Goal: Check status: Check status

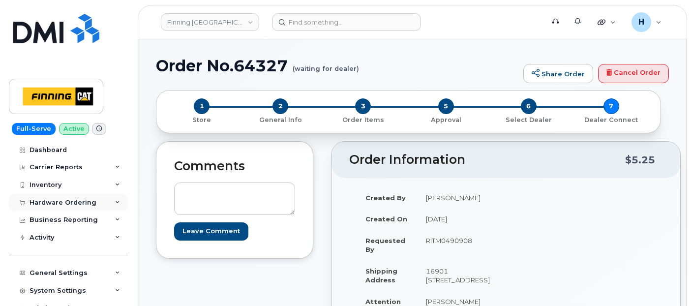
scroll to position [655, 0]
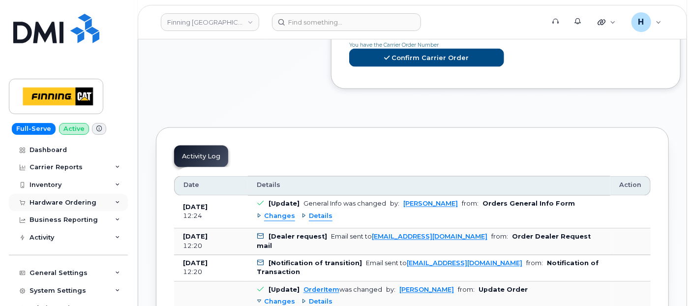
click at [56, 205] on div "Hardware Ordering" at bounding box center [62, 203] width 67 height 8
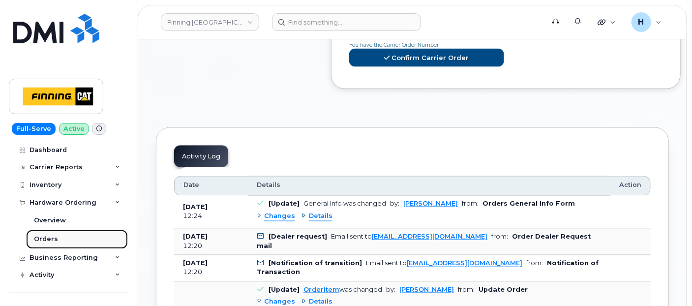
click at [48, 233] on link "Orders" at bounding box center [77, 239] width 102 height 19
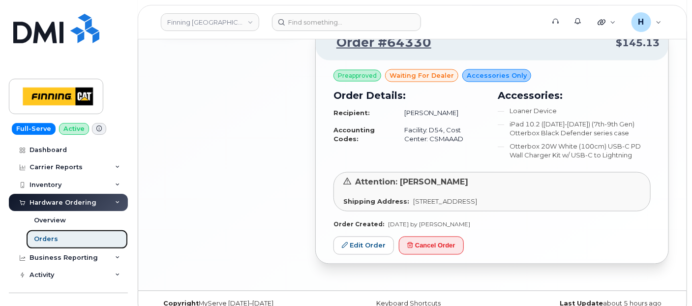
scroll to position [749, 0]
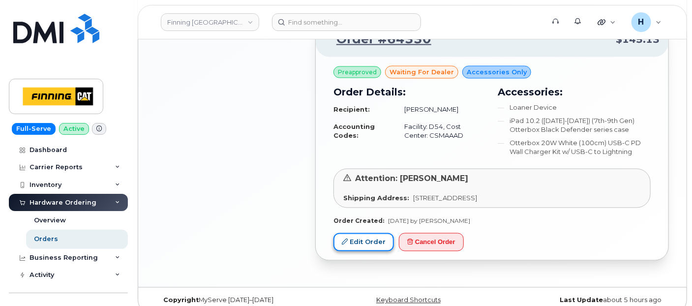
click at [356, 233] on link "Edit Order" at bounding box center [363, 242] width 60 height 18
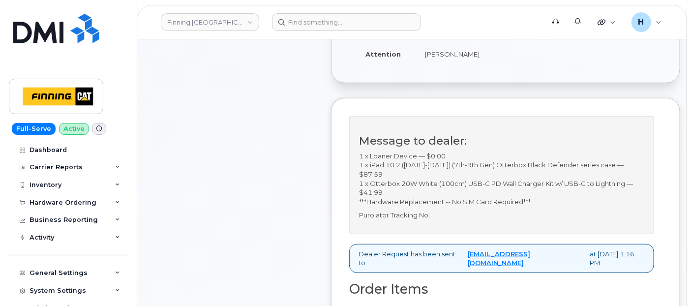
scroll to position [273, 0]
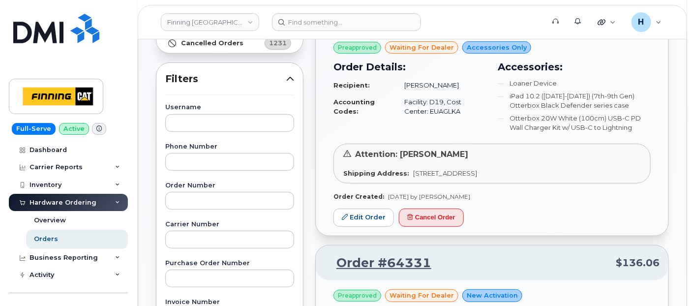
scroll to position [164, 0]
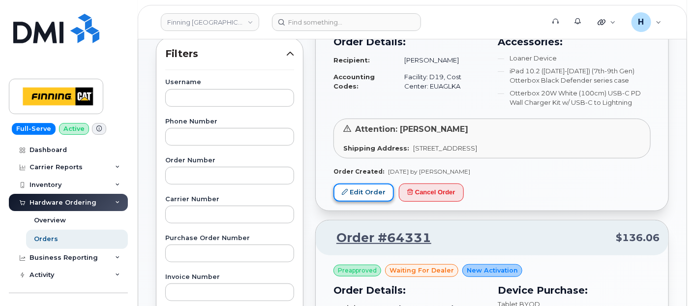
click at [355, 191] on link "Edit Order" at bounding box center [363, 192] width 60 height 18
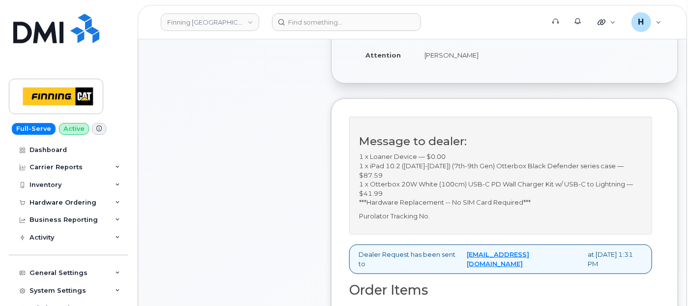
scroll to position [273, 0]
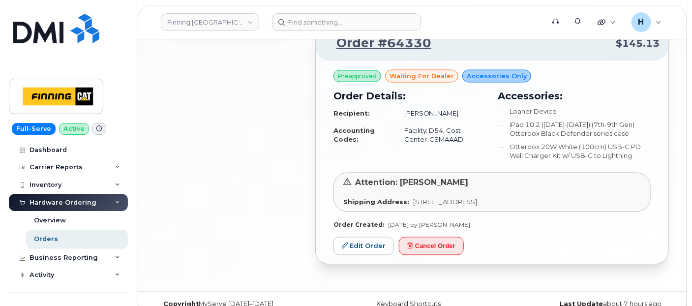
scroll to position [749, 0]
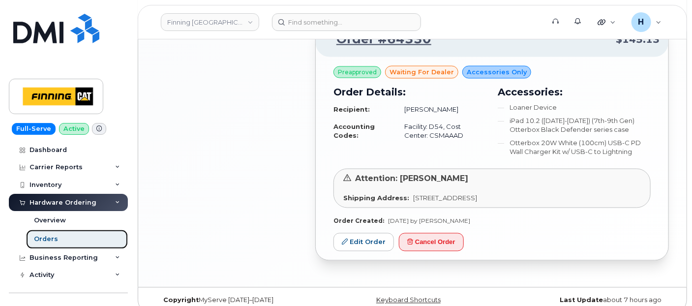
click at [85, 235] on link "Orders" at bounding box center [77, 239] width 102 height 19
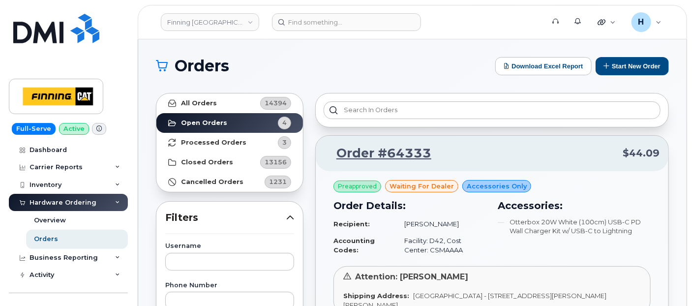
scroll to position [55, 0]
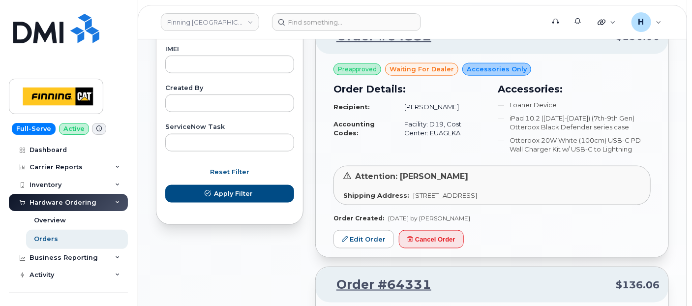
scroll to position [546, 0]
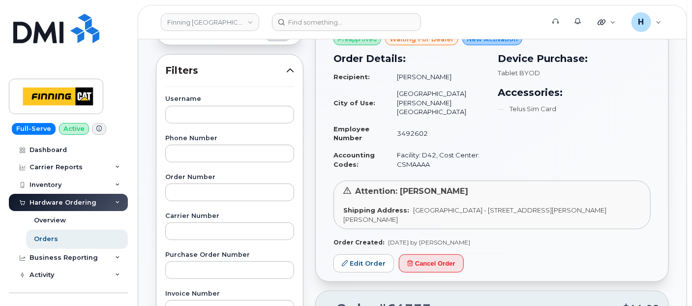
scroll to position [164, 0]
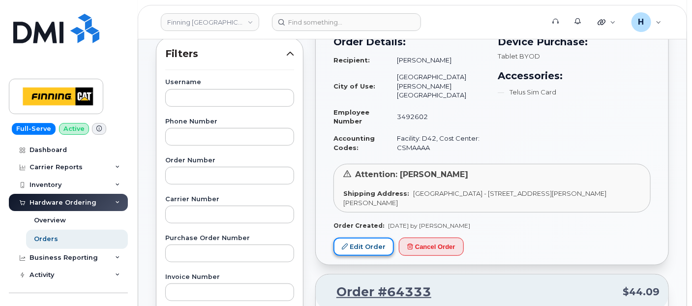
click at [372, 237] on link "Edit Order" at bounding box center [363, 246] width 60 height 18
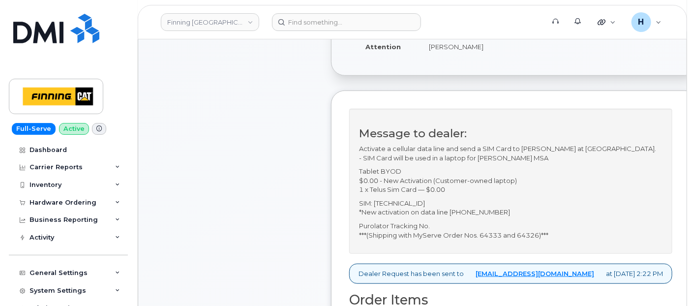
scroll to position [218, 0]
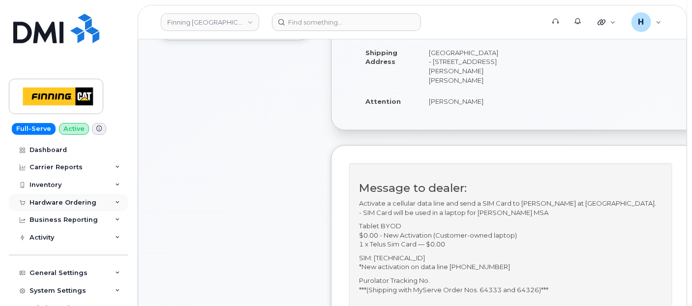
click at [78, 207] on div "Hardware Ordering" at bounding box center [68, 203] width 119 height 18
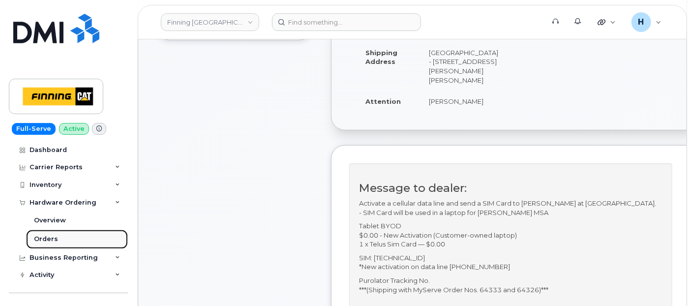
click at [71, 238] on link "Orders" at bounding box center [77, 239] width 102 height 19
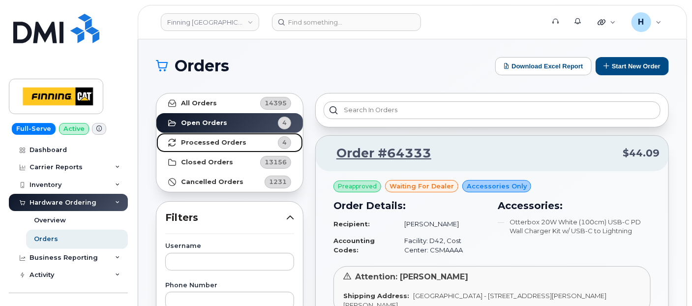
click at [243, 138] on link "Processed Orders 4" at bounding box center [229, 143] width 146 height 20
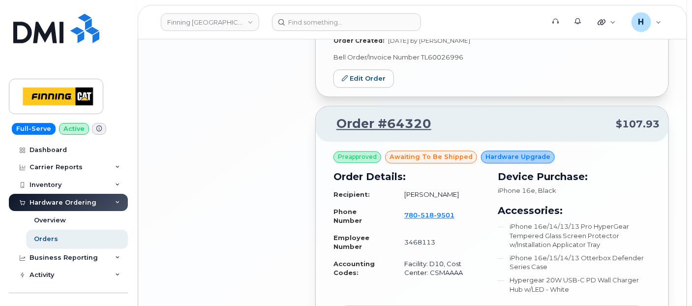
scroll to position [764, 0]
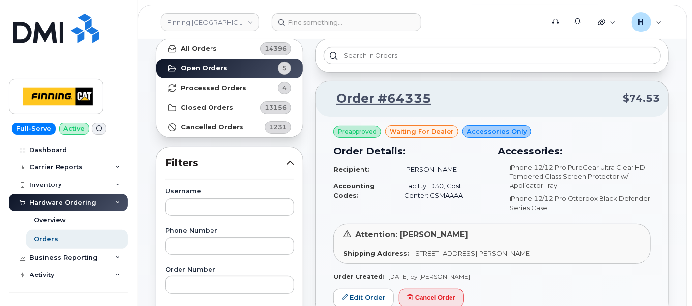
scroll to position [109, 0]
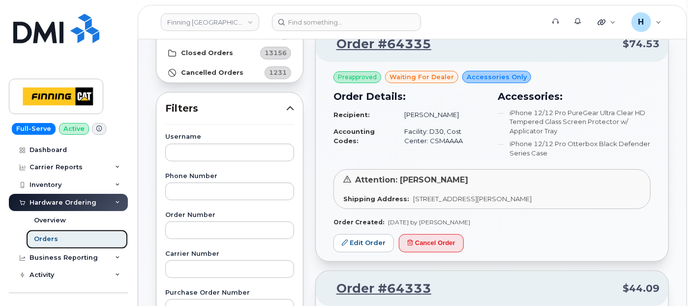
click at [88, 241] on link "Orders" at bounding box center [77, 239] width 102 height 19
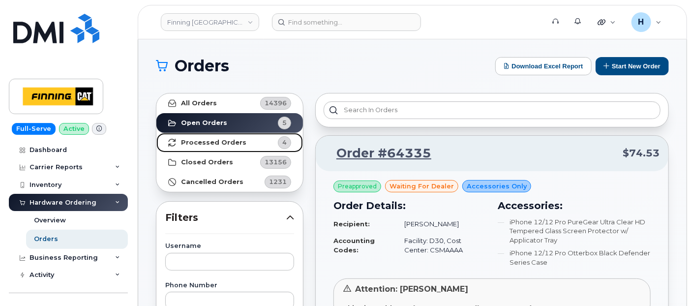
click at [249, 136] on link "Processed Orders 4" at bounding box center [229, 143] width 146 height 20
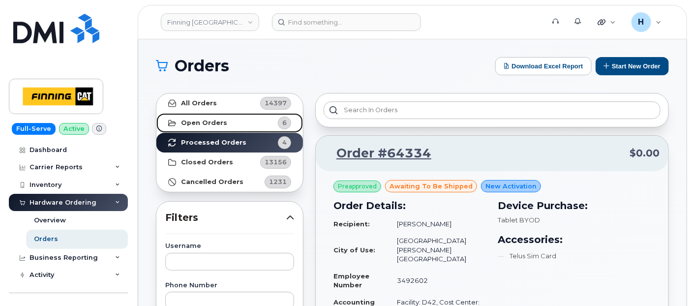
click at [259, 128] on link "Open Orders 6" at bounding box center [229, 123] width 146 height 20
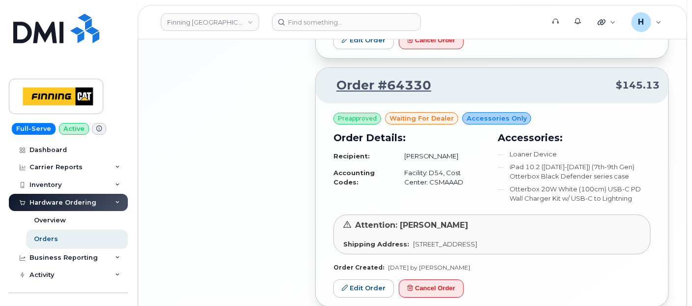
scroll to position [1464, 0]
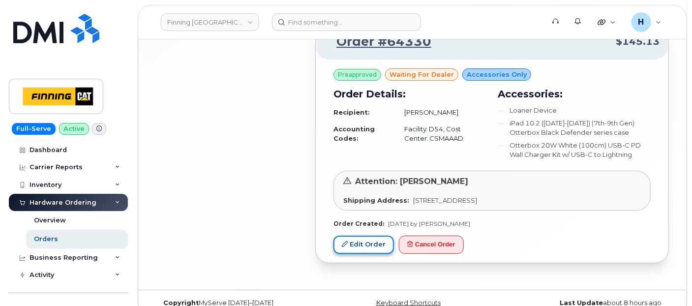
click at [378, 235] on link "Edit Order" at bounding box center [363, 244] width 60 height 18
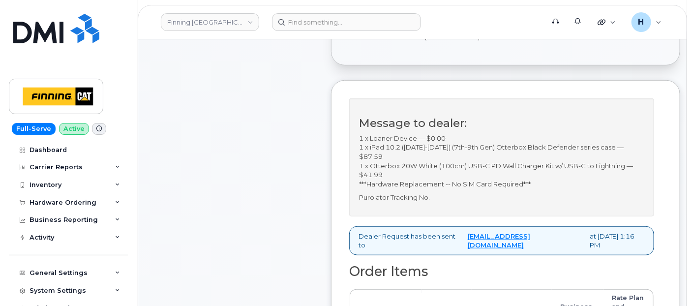
scroll to position [273, 0]
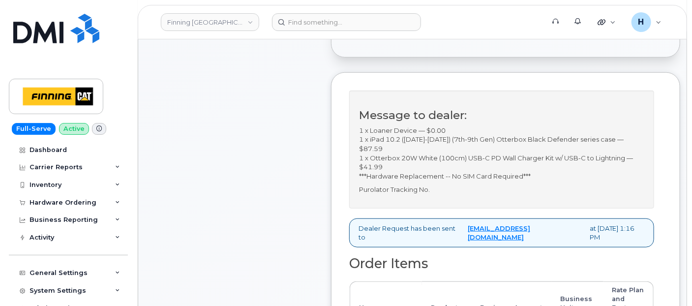
click at [442, 194] on p "Purolator Tracking No." at bounding box center [501, 189] width 285 height 9
click at [80, 204] on div "Hardware Ordering" at bounding box center [62, 203] width 67 height 8
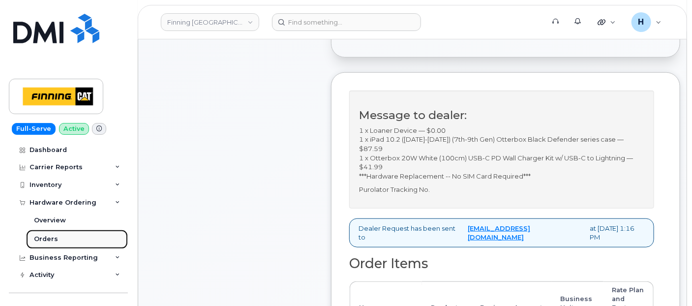
click at [72, 244] on link "Orders" at bounding box center [77, 239] width 102 height 19
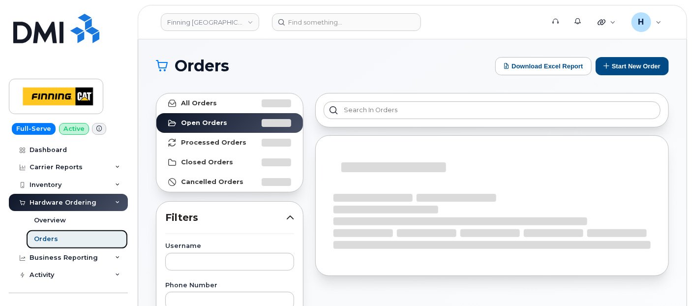
click at [72, 244] on link "Orders" at bounding box center [77, 239] width 102 height 19
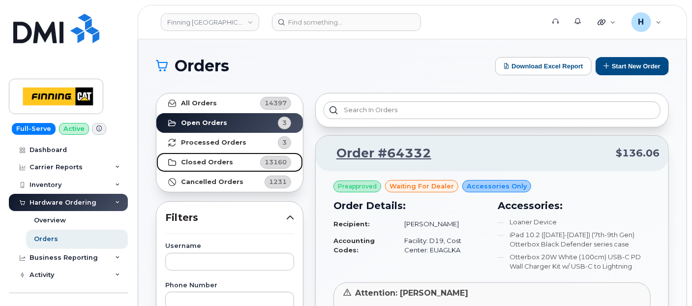
click at [200, 162] on strong "Closed Orders" at bounding box center [207, 162] width 52 height 8
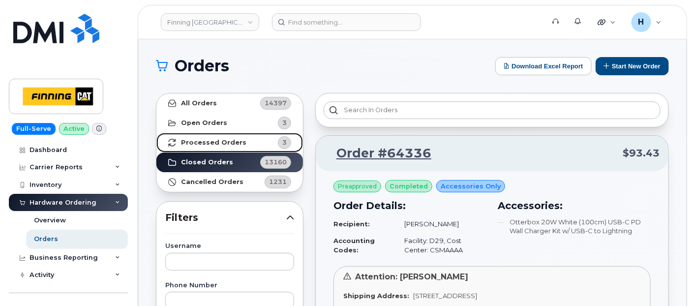
click at [228, 136] on link "Processed Orders 3" at bounding box center [229, 143] width 146 height 20
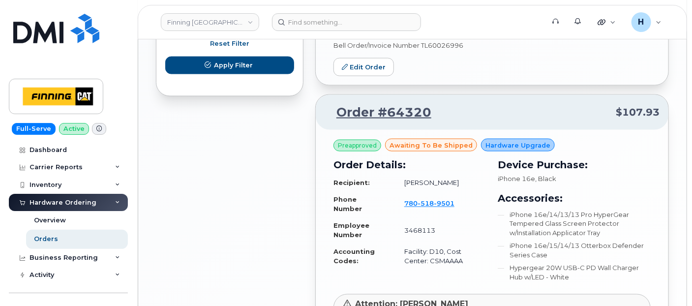
scroll to position [764, 0]
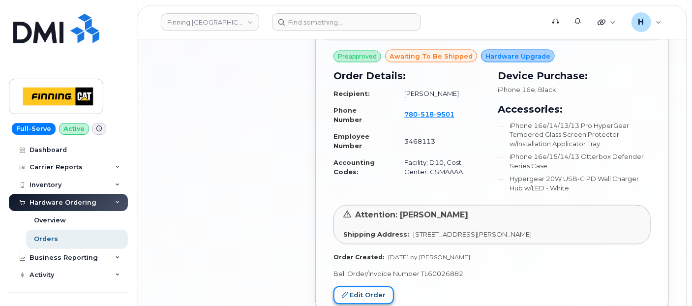
click at [361, 296] on link "Edit Order" at bounding box center [363, 295] width 60 height 18
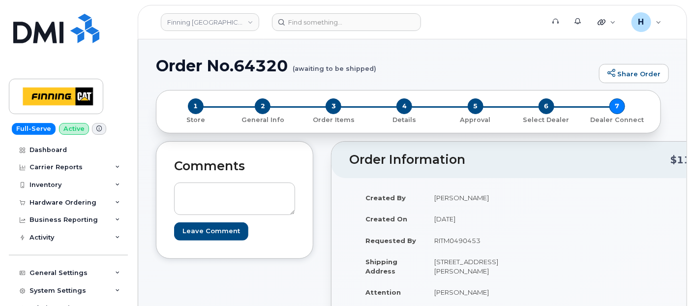
click at [70, 207] on div "Hardware Ordering" at bounding box center [68, 203] width 119 height 18
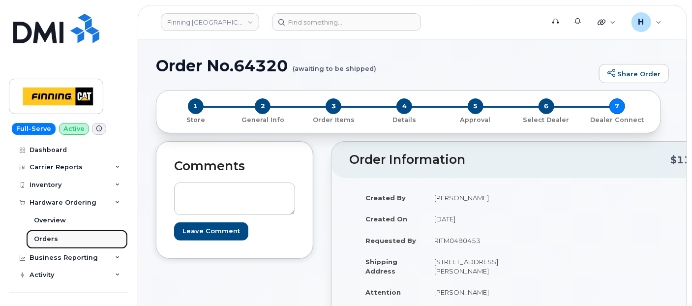
click at [66, 237] on link "Orders" at bounding box center [77, 239] width 102 height 19
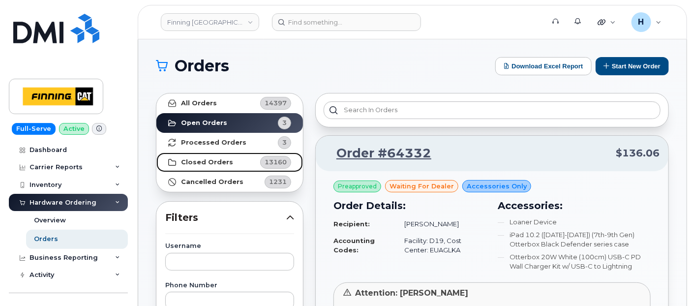
click at [237, 153] on link "Closed Orders 13160" at bounding box center [229, 162] width 146 height 20
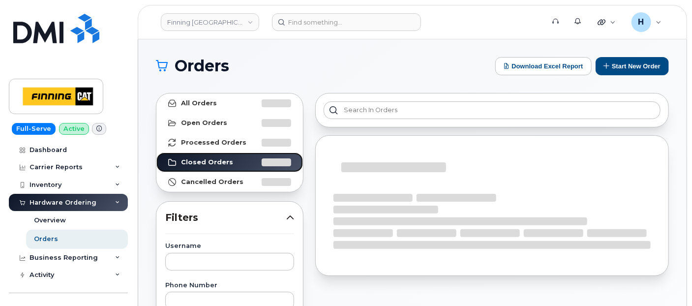
scroll to position [109, 0]
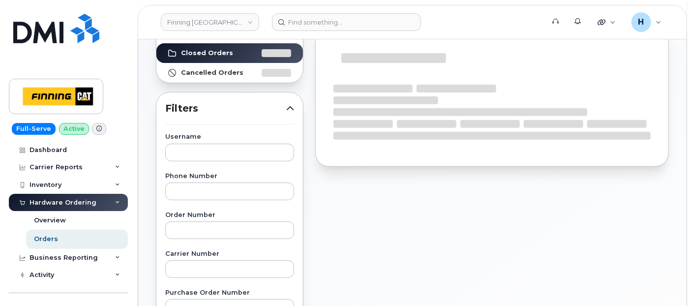
click at [231, 140] on div "Username" at bounding box center [229, 147] width 129 height 27
click at [219, 148] on input "text" at bounding box center [229, 153] width 129 height 18
paste input "Jan Vogler's"
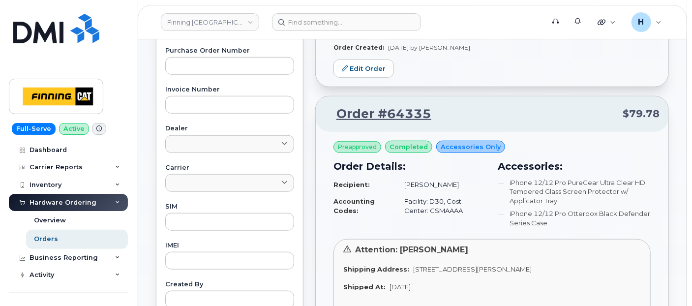
scroll to position [492, 0]
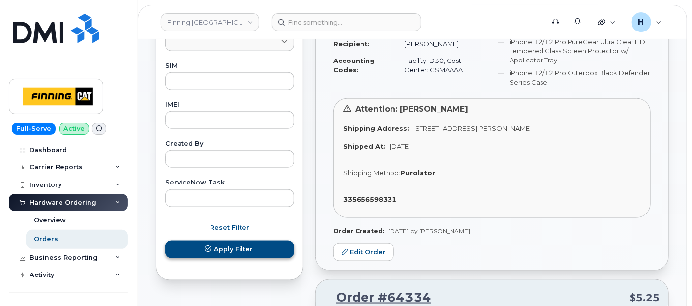
type input "[PERSON_NAME]"
click at [179, 240] on button "Apply Filter" at bounding box center [229, 249] width 129 height 18
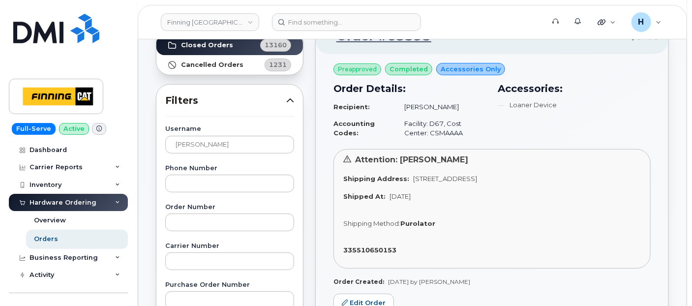
scroll to position [109, 0]
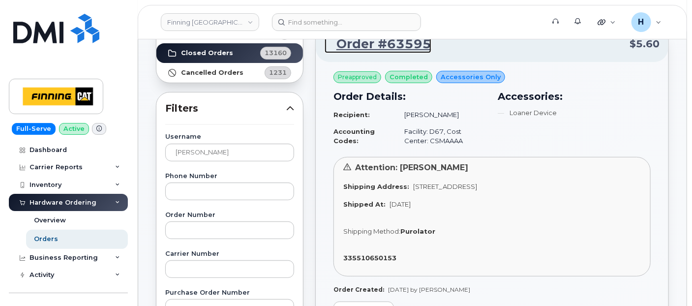
click at [403, 43] on link "Order #63595" at bounding box center [377, 44] width 107 height 18
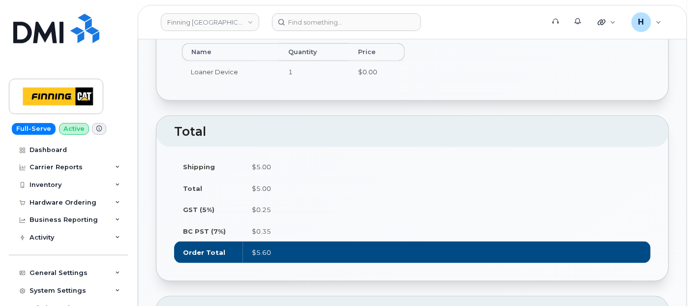
scroll to position [764, 0]
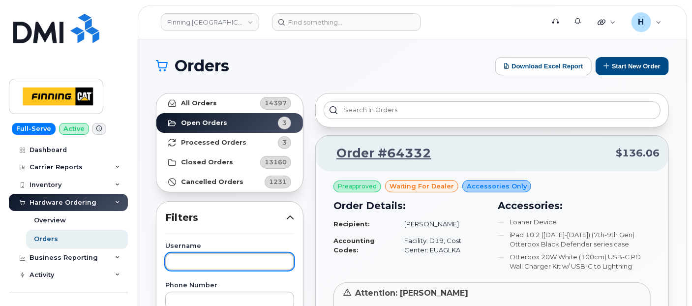
click at [217, 258] on input "text" at bounding box center [229, 262] width 129 height 18
paste input "Jan Vogler's"
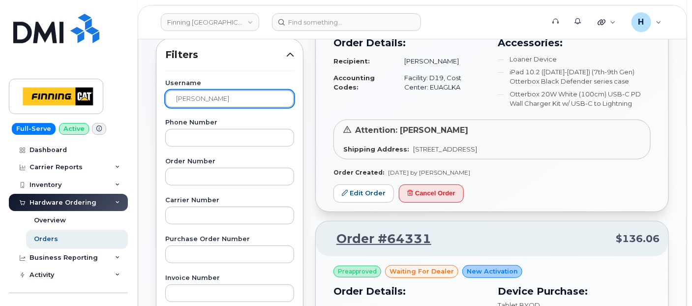
scroll to position [164, 0]
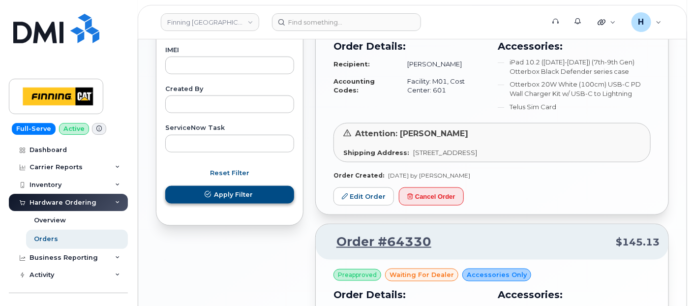
type input "Jan Vogler"
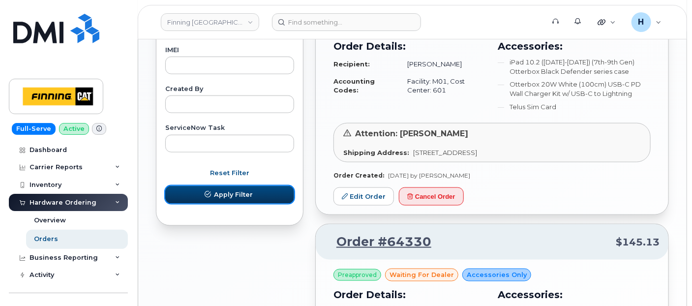
click at [205, 187] on button "Apply Filter" at bounding box center [229, 195] width 129 height 18
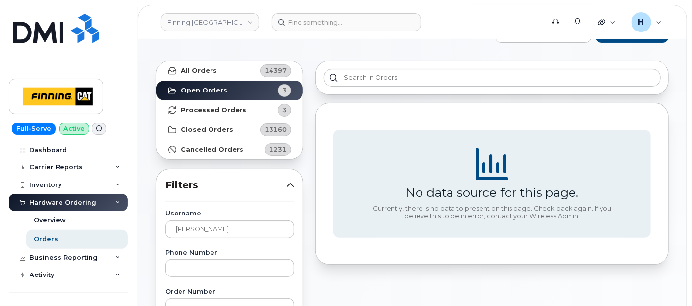
scroll to position [55, 0]
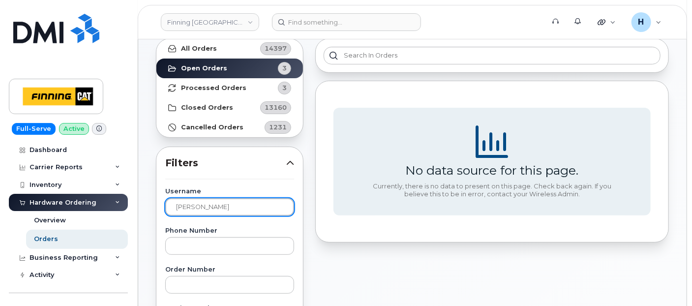
click at [213, 206] on input "Jan Vogler" at bounding box center [229, 207] width 129 height 18
click at [176, 206] on input "Jan Vogler" at bounding box center [229, 207] width 129 height 18
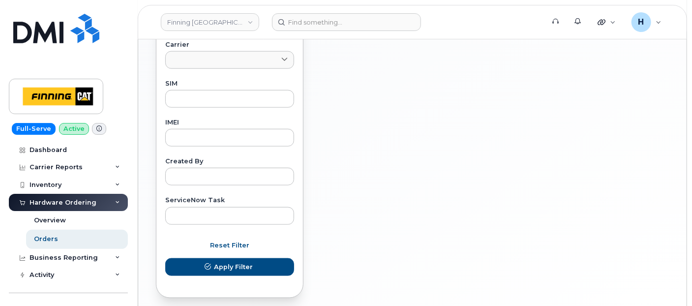
scroll to position [514, 0]
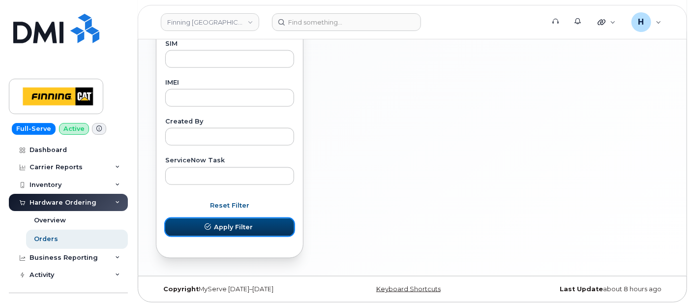
click at [211, 232] on button "Apply Filter" at bounding box center [229, 227] width 129 height 18
click at [212, 225] on span "submit" at bounding box center [207, 226] width 9 height 9
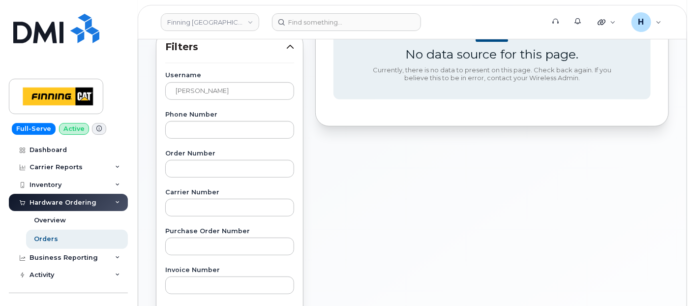
scroll to position [0, 0]
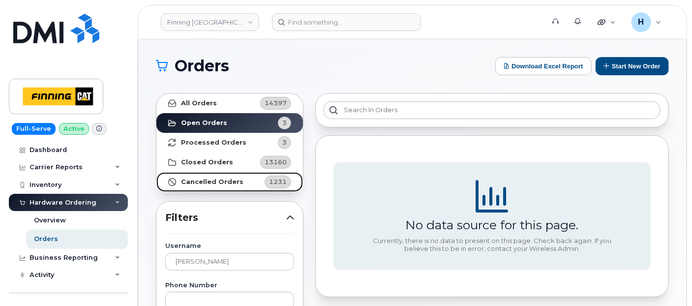
click at [239, 172] on link "Cancelled Orders 1231" at bounding box center [229, 182] width 146 height 20
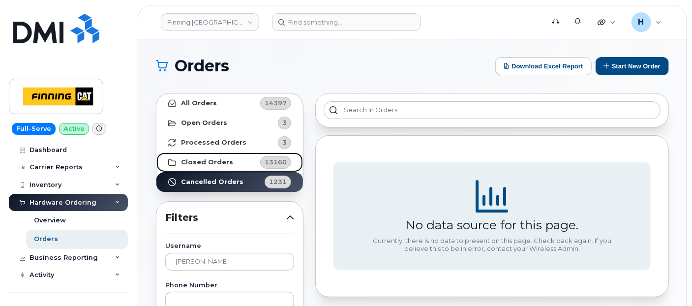
click at [240, 164] on link "Closed Orders 13160" at bounding box center [229, 162] width 146 height 20
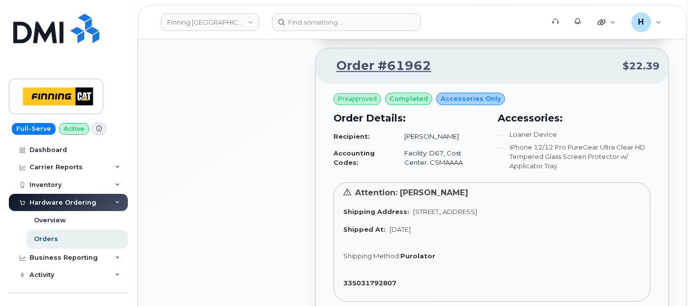
scroll to position [1005, 0]
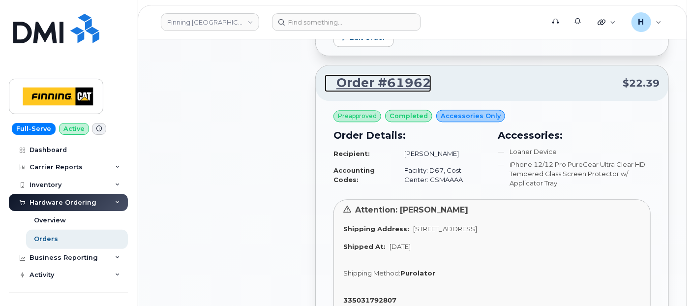
drag, startPoint x: 394, startPoint y: 70, endPoint x: 386, endPoint y: 78, distance: 11.1
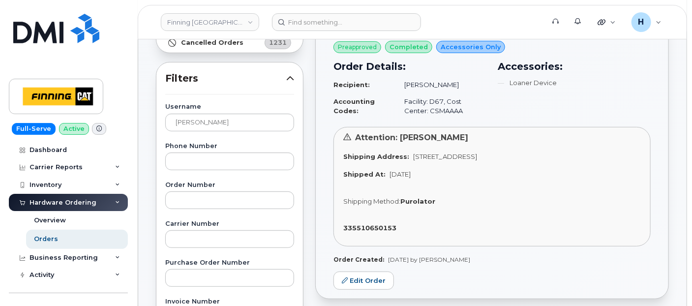
scroll to position [131, 0]
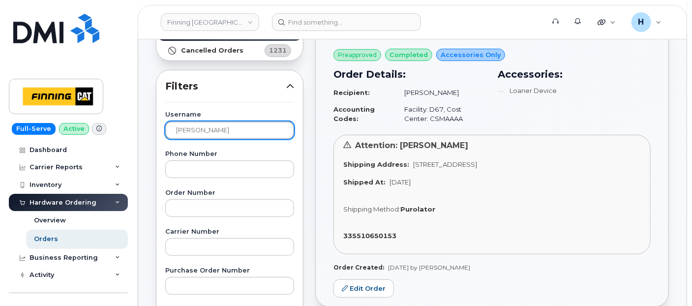
click at [214, 125] on input "[PERSON_NAME]" at bounding box center [229, 130] width 129 height 18
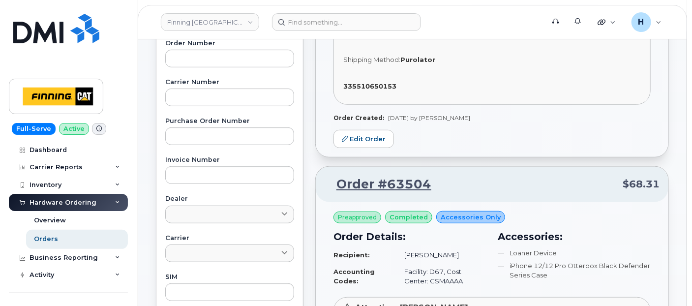
scroll to position [350, 0]
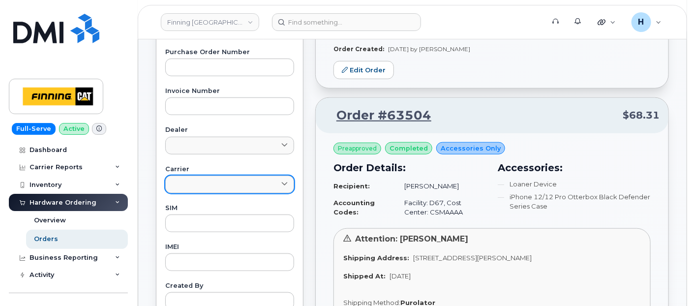
click at [202, 185] on link at bounding box center [229, 185] width 129 height 18
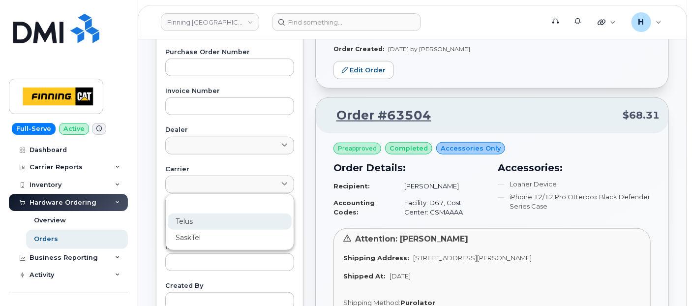
click at [194, 217] on div "Telus" at bounding box center [230, 221] width 124 height 16
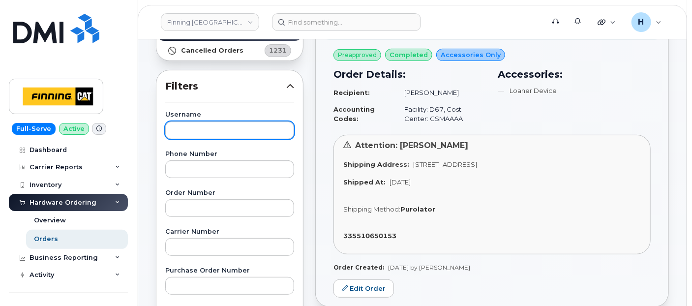
scroll to position [186, 0]
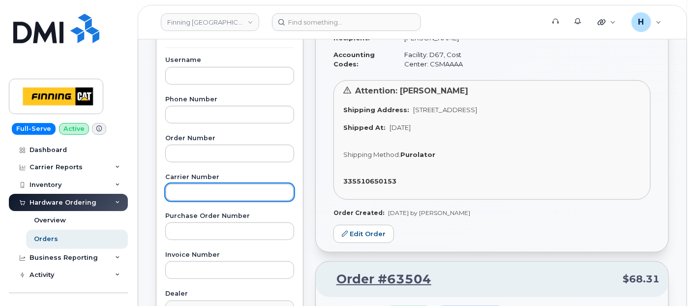
click at [175, 194] on input "text" at bounding box center [229, 192] width 129 height 18
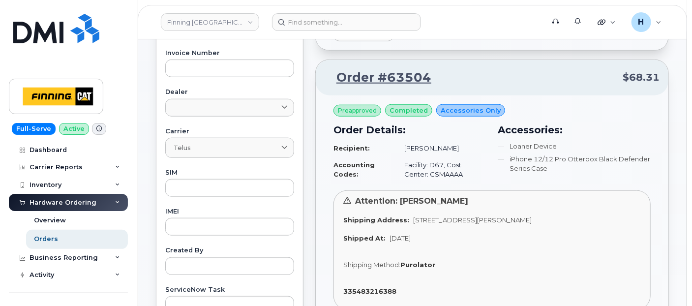
scroll to position [514, 0]
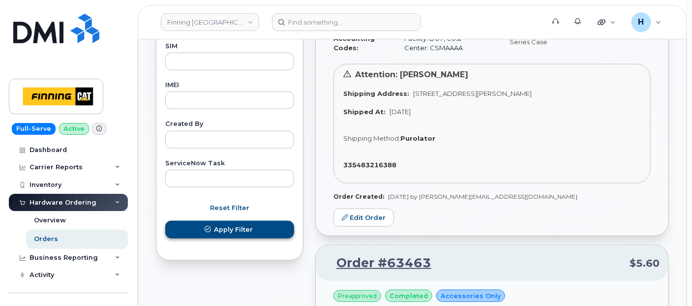
type input "61806"
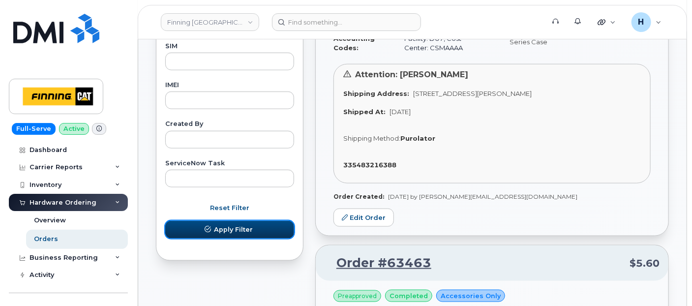
click at [210, 227] on icon "submit" at bounding box center [208, 229] width 6 height 6
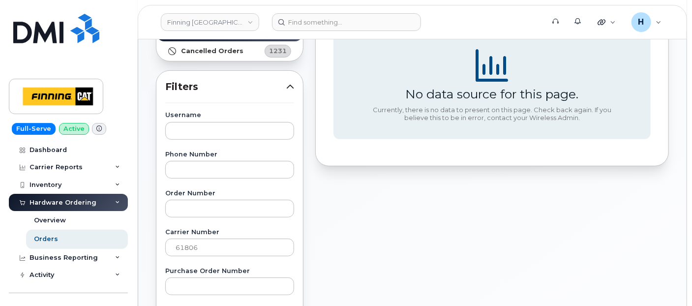
scroll to position [0, 0]
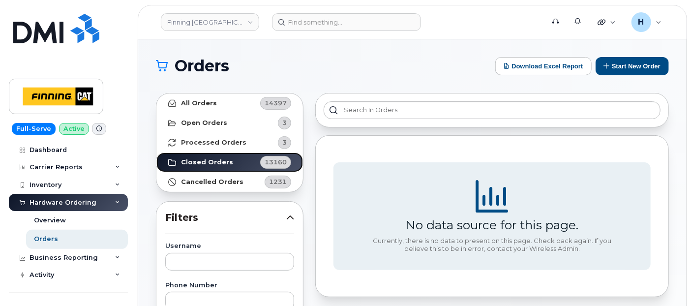
click at [178, 168] on link "Closed Orders 13160" at bounding box center [229, 162] width 146 height 20
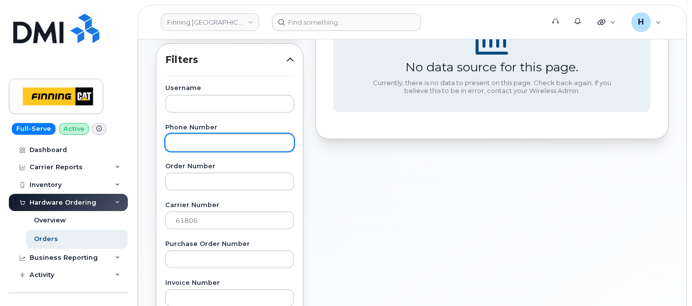
scroll to position [218, 0]
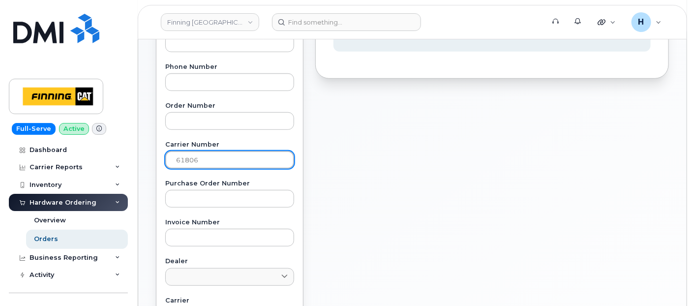
click at [200, 165] on input "61806" at bounding box center [229, 160] width 129 height 18
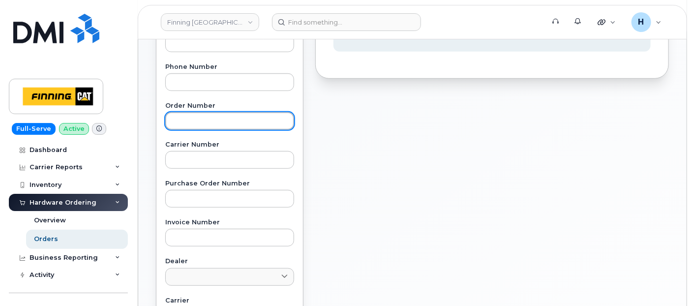
click at [192, 119] on input "text" at bounding box center [229, 121] width 129 height 18
paste input "61806"
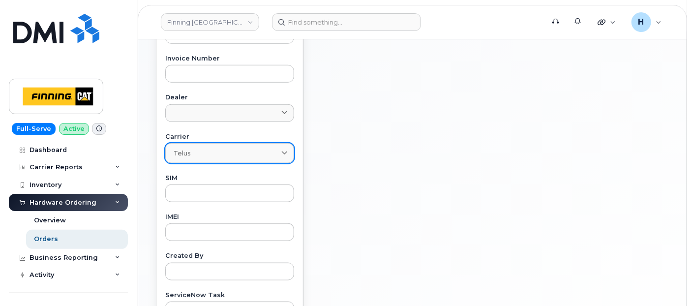
scroll to position [516, 0]
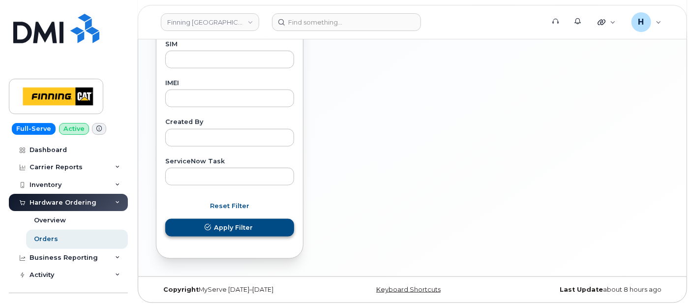
type input "61806"
click at [191, 227] on button "Apply Filter" at bounding box center [229, 228] width 129 height 18
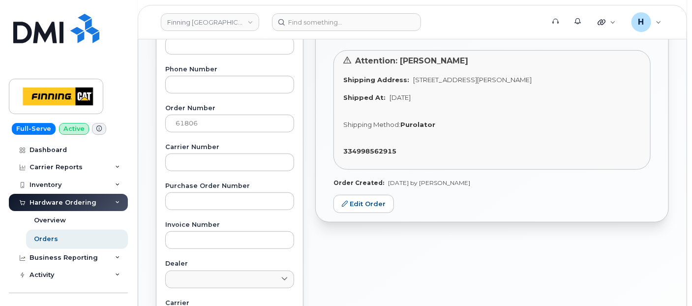
scroll to position [79, 0]
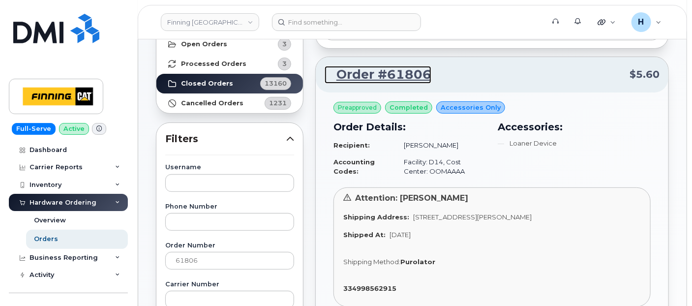
click at [389, 66] on link "Order #61806" at bounding box center [377, 75] width 107 height 18
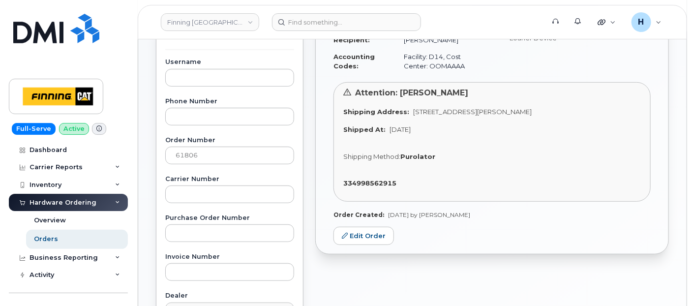
scroll to position [188, 0]
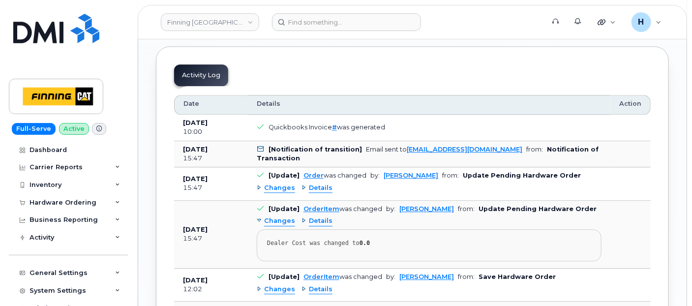
scroll to position [1092, 0]
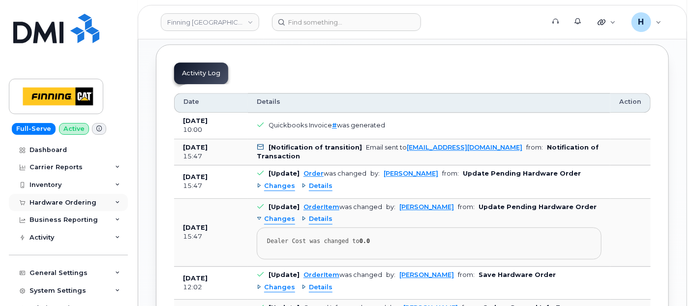
click at [58, 206] on div "Hardware Ordering" at bounding box center [68, 203] width 119 height 18
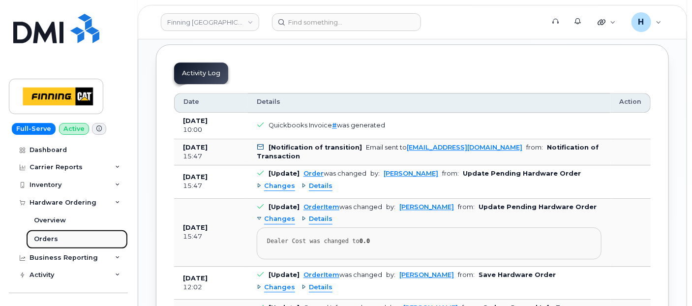
click at [56, 236] on link "Orders" at bounding box center [77, 239] width 102 height 19
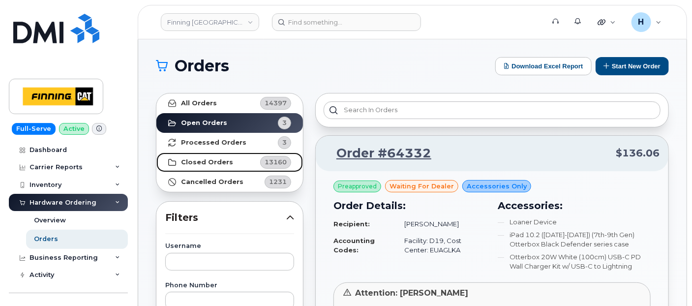
click at [202, 164] on strong "Closed Orders" at bounding box center [207, 162] width 52 height 8
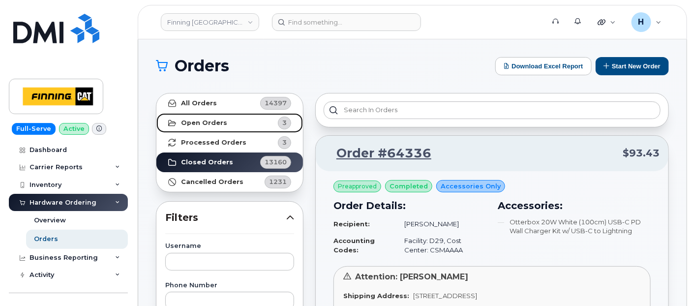
click at [233, 120] on link "Open Orders 3" at bounding box center [229, 123] width 146 height 20
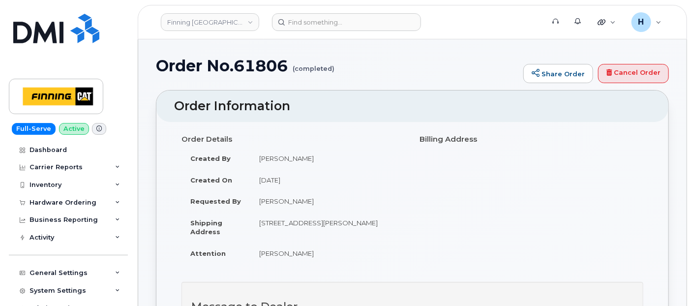
drag, startPoint x: 72, startPoint y: 205, endPoint x: 70, endPoint y: 220, distance: 15.9
click at [72, 204] on div "Hardware Ordering" at bounding box center [62, 203] width 67 height 8
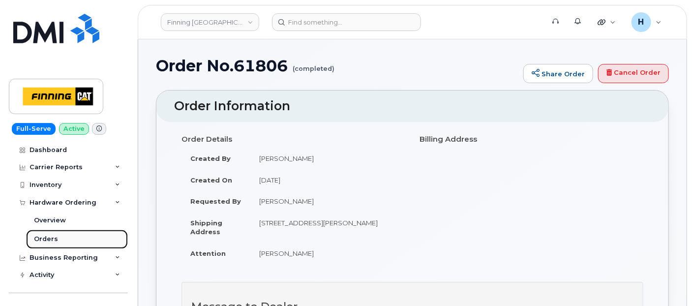
click at [63, 247] on link "Orders" at bounding box center [77, 239] width 102 height 19
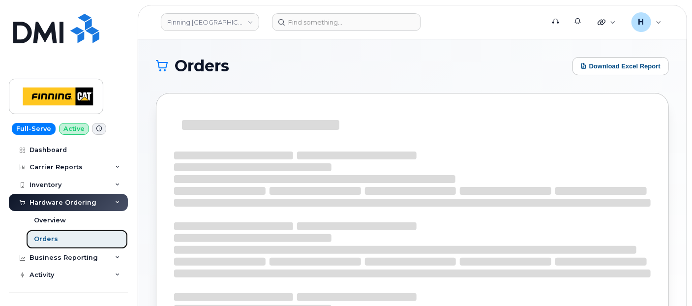
click at [64, 241] on link "Orders" at bounding box center [77, 239] width 102 height 19
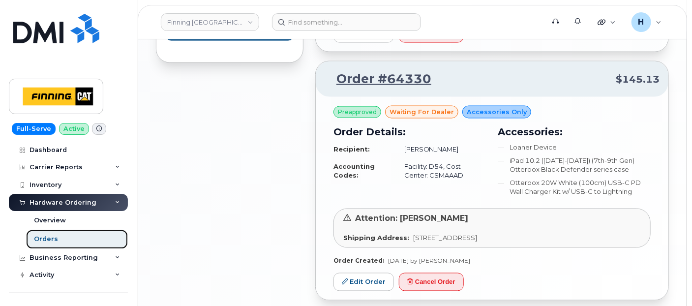
scroll to position [710, 0]
